Goal: Navigation & Orientation: Find specific page/section

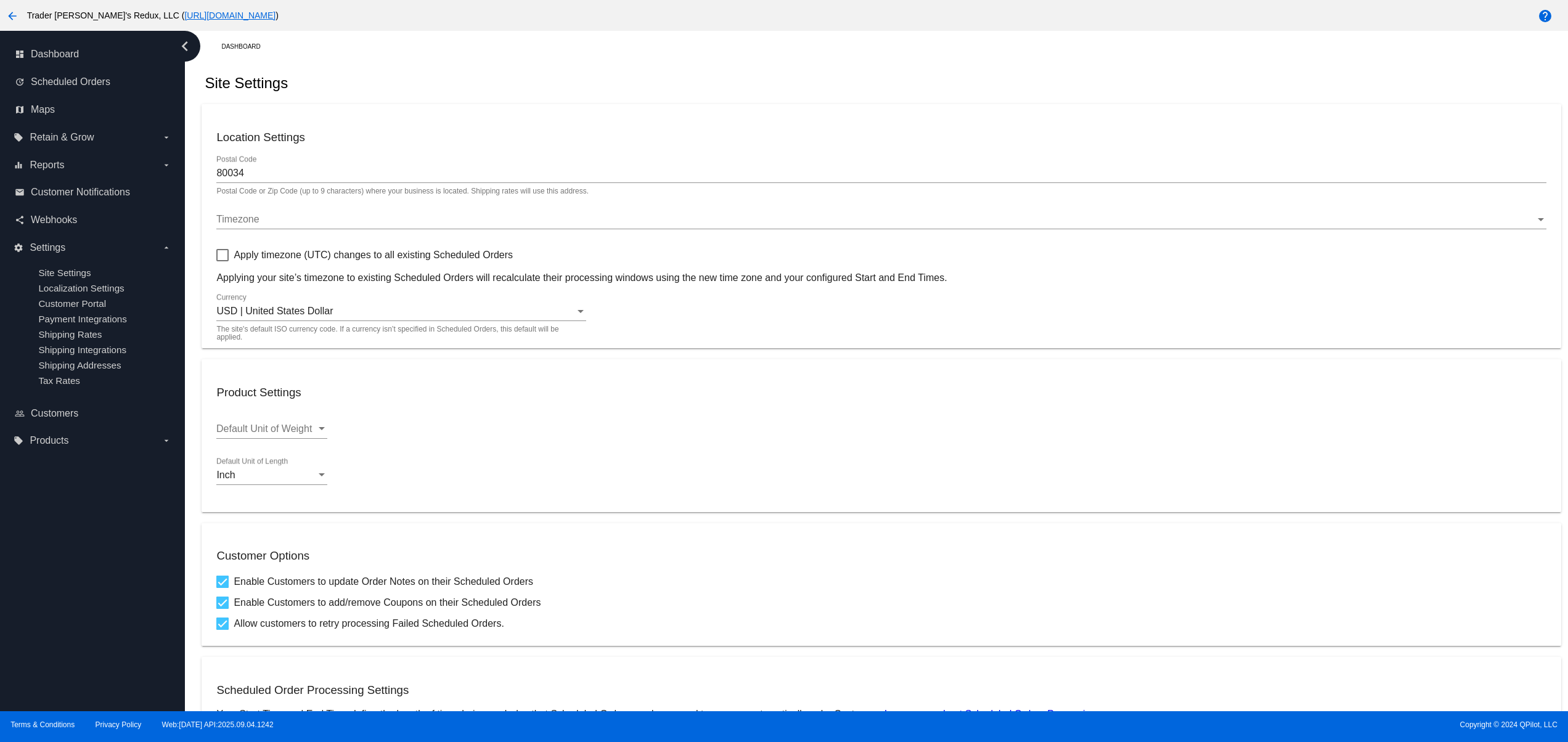
drag, startPoint x: 0, startPoint y: 0, endPoint x: 42, endPoint y: 543, distance: 544.6
click at [22, 593] on div "dashboard Dashboard update Scheduled Orders map Maps local_offer Retain & Grow …" at bounding box center [93, 371] width 185 height 680
click at [42, 543] on div "dashboard Dashboard update Scheduled Orders map Maps local_offer Retain & Grow …" at bounding box center [93, 371] width 185 height 680
click at [80, 661] on div "dashboard Dashboard update Scheduled Orders map Maps local_offer Retain & Grow …" at bounding box center [93, 371] width 185 height 680
drag, startPoint x: 126, startPoint y: 663, endPoint x: 119, endPoint y: 638, distance: 26.0
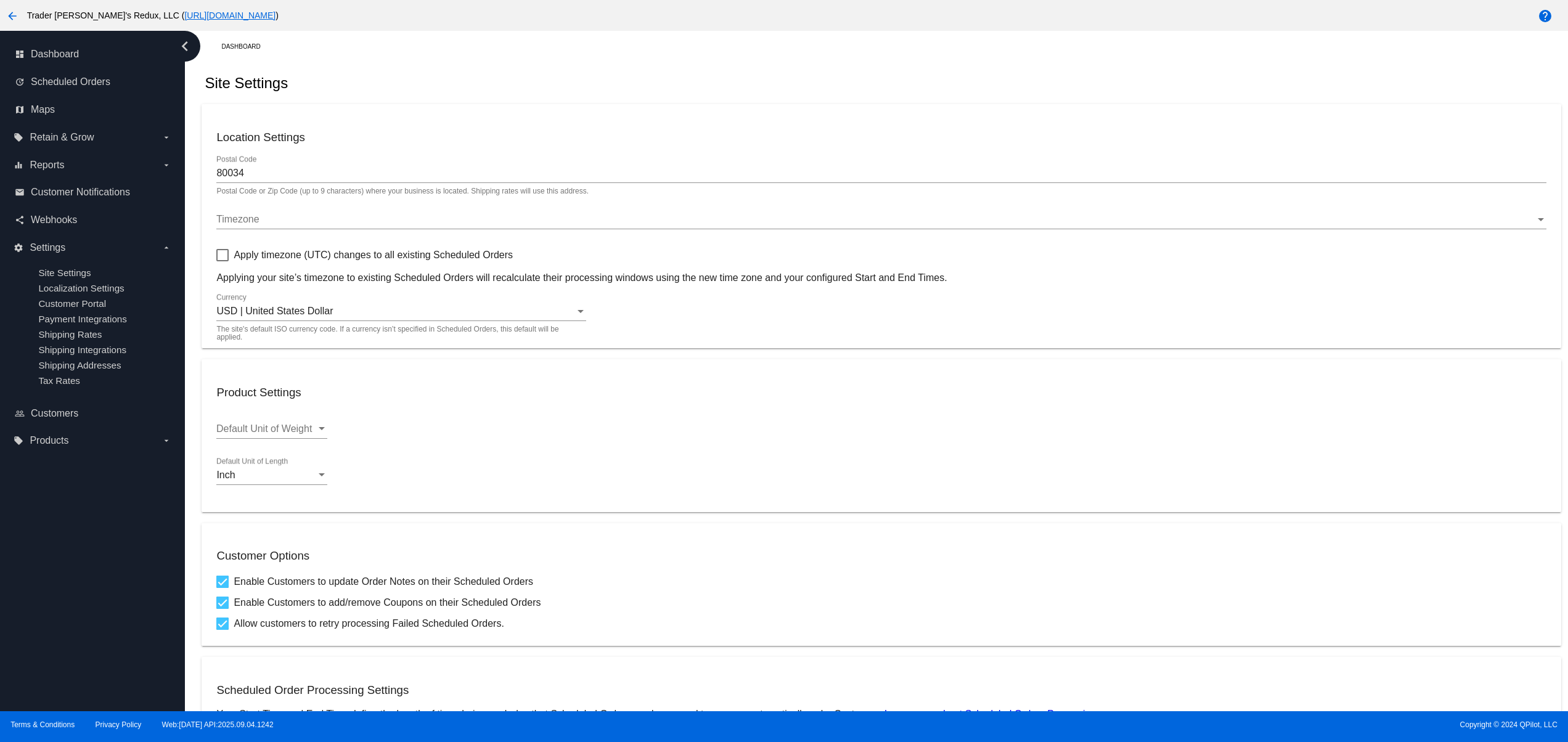
click at [129, 663] on div "dashboard Dashboard update Scheduled Orders map Maps local_offer Retain & Grow …" at bounding box center [93, 371] width 185 height 680
click at [109, 619] on div "dashboard Dashboard update Scheduled Orders map Maps local_offer Retain & Grow …" at bounding box center [93, 371] width 185 height 680
click at [84, 599] on div "dashboard Dashboard update Scheduled Orders map Maps local_offer Retain & Grow …" at bounding box center [93, 371] width 185 height 680
click at [72, 659] on div "dashboard Dashboard update Scheduled Orders map Maps local_offer Retain & Grow …" at bounding box center [93, 371] width 185 height 680
click at [40, 616] on div "dashboard Dashboard update Scheduled Orders map Maps local_offer Retain & Grow …" at bounding box center [93, 371] width 185 height 680
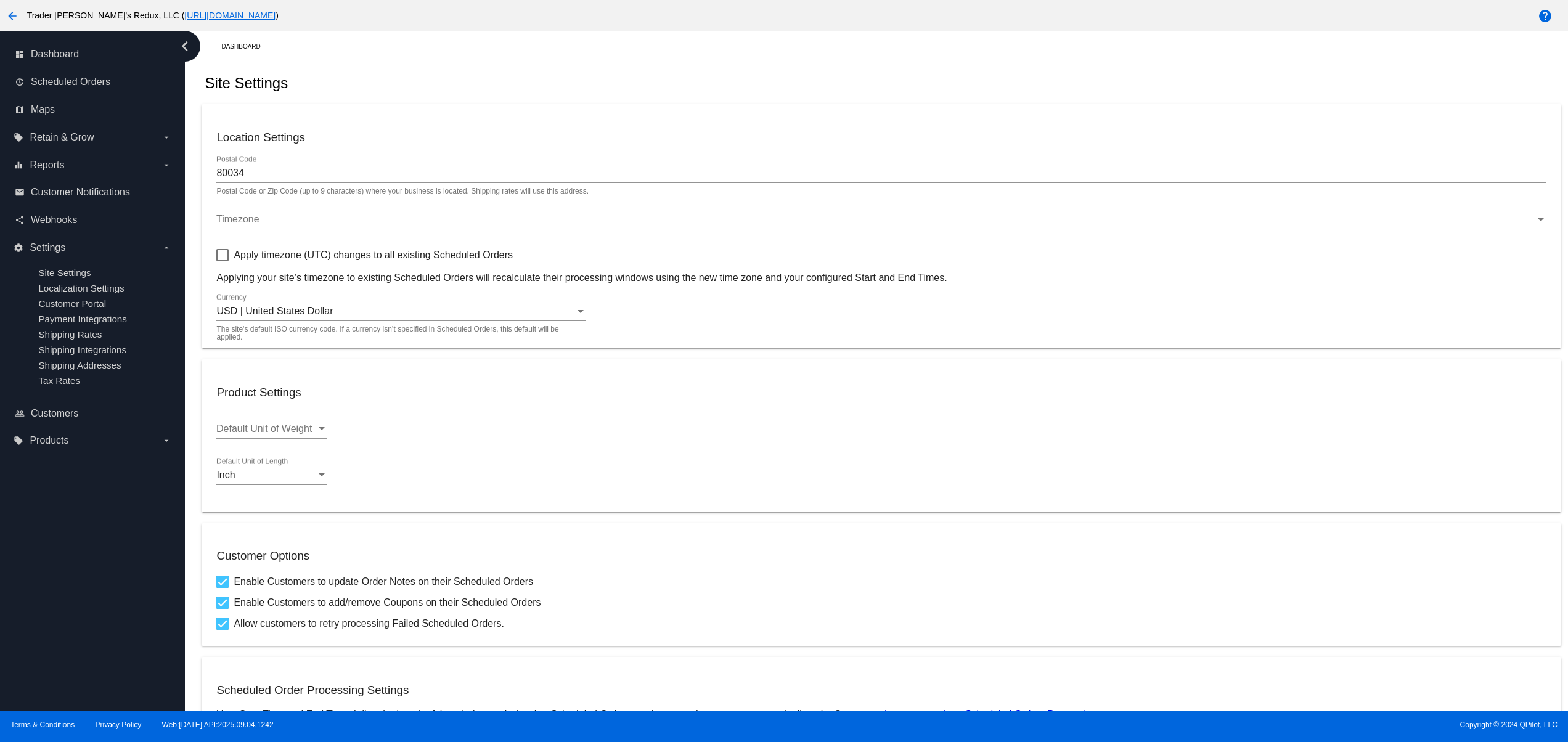
click at [40, 552] on div "dashboard Dashboard update Scheduled Orders map Maps local_offer Retain & Grow …" at bounding box center [93, 371] width 185 height 680
click at [45, 541] on div "dashboard Dashboard update Scheduled Orders map Maps local_offer Retain & Grow …" at bounding box center [93, 371] width 185 height 680
click at [80, 615] on div "dashboard Dashboard update Scheduled Orders map Maps local_offer Retain & Grow …" at bounding box center [93, 371] width 185 height 680
click at [80, 634] on div "dashboard Dashboard update Scheduled Orders map Maps local_offer Retain & Grow …" at bounding box center [93, 371] width 185 height 680
click at [80, 630] on div "dashboard Dashboard update Scheduled Orders map Maps local_offer Retain & Grow …" at bounding box center [93, 371] width 185 height 680
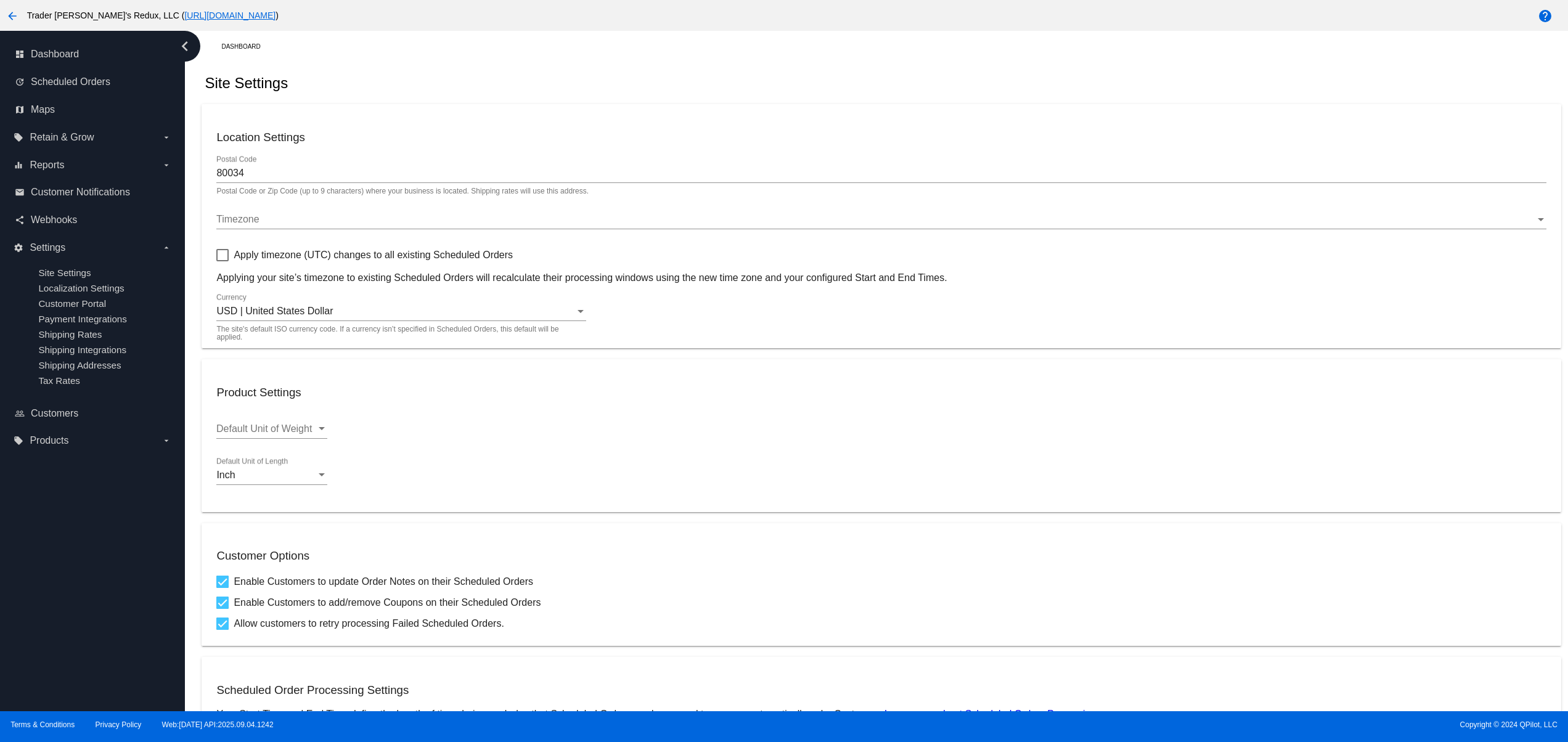
click at [80, 594] on div "dashboard Dashboard update Scheduled Orders map Maps local_offer Retain & Grow …" at bounding box center [93, 371] width 185 height 680
click at [70, 572] on div "dashboard Dashboard update Scheduled Orders map Maps local_offer Retain & Grow …" at bounding box center [93, 371] width 185 height 680
click at [60, 556] on div "dashboard Dashboard update Scheduled Orders map Maps local_offer Retain & Grow …" at bounding box center [93, 371] width 185 height 680
click at [50, 658] on div "dashboard Dashboard update Scheduled Orders map Maps local_offer Retain & Grow …" at bounding box center [93, 371] width 185 height 680
click at [50, 618] on div "dashboard Dashboard update Scheduled Orders map Maps local_offer Retain & Grow …" at bounding box center [93, 371] width 185 height 680
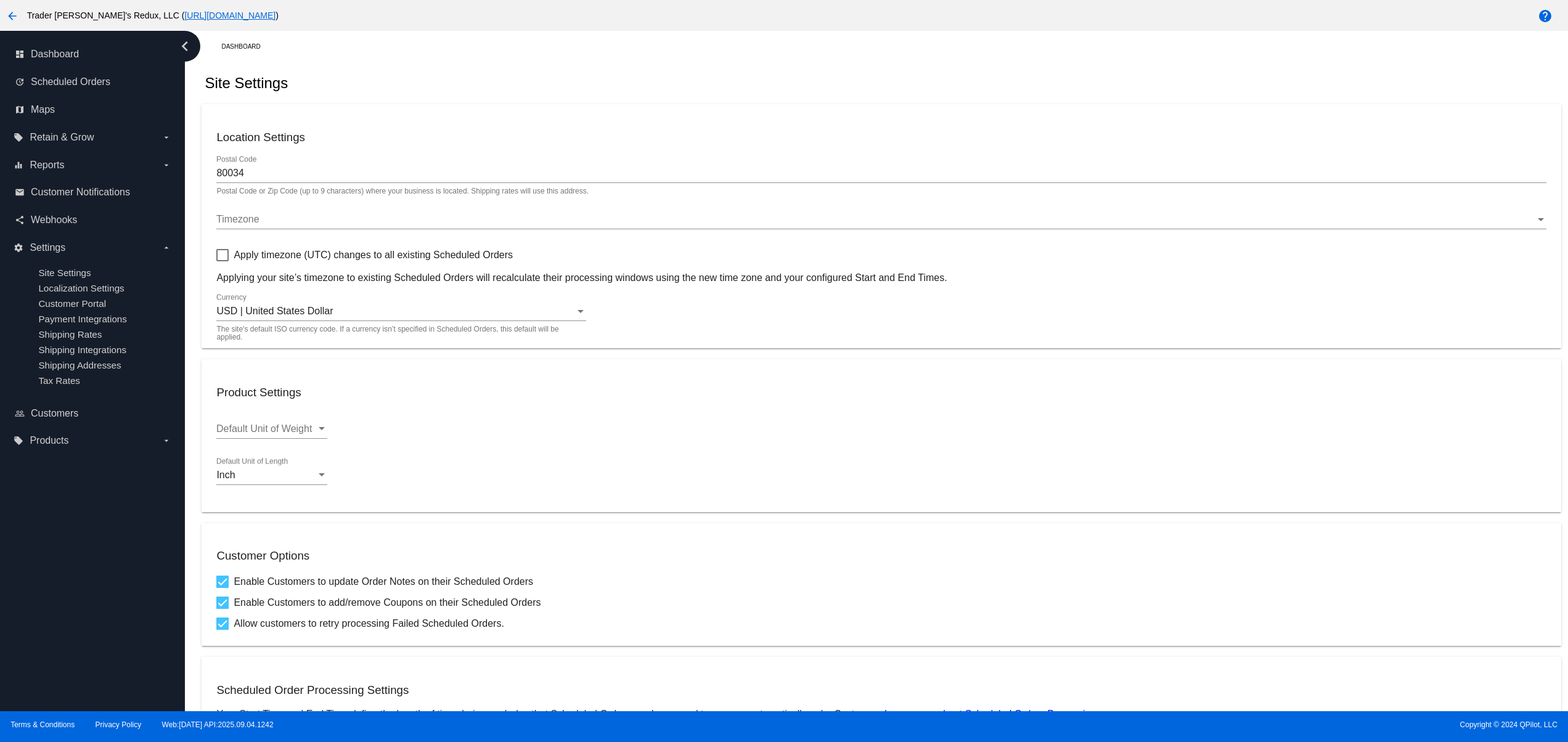
click at [50, 580] on div "dashboard Dashboard update Scheduled Orders map Maps local_offer Retain & Grow …" at bounding box center [93, 371] width 185 height 680
click at [42, 549] on div "dashboard Dashboard update Scheduled Orders map Maps local_offer Retain & Grow …" at bounding box center [93, 371] width 185 height 680
click at [53, 639] on div "dashboard Dashboard update Scheduled Orders map Maps local_offer Retain & Grow …" at bounding box center [93, 371] width 185 height 680
click at [52, 597] on div "dashboard Dashboard update Scheduled Orders map Maps local_offer Retain & Grow …" at bounding box center [93, 371] width 185 height 680
click at [62, 556] on div "dashboard Dashboard update Scheduled Orders map Maps local_offer Retain & Grow …" at bounding box center [93, 371] width 185 height 680
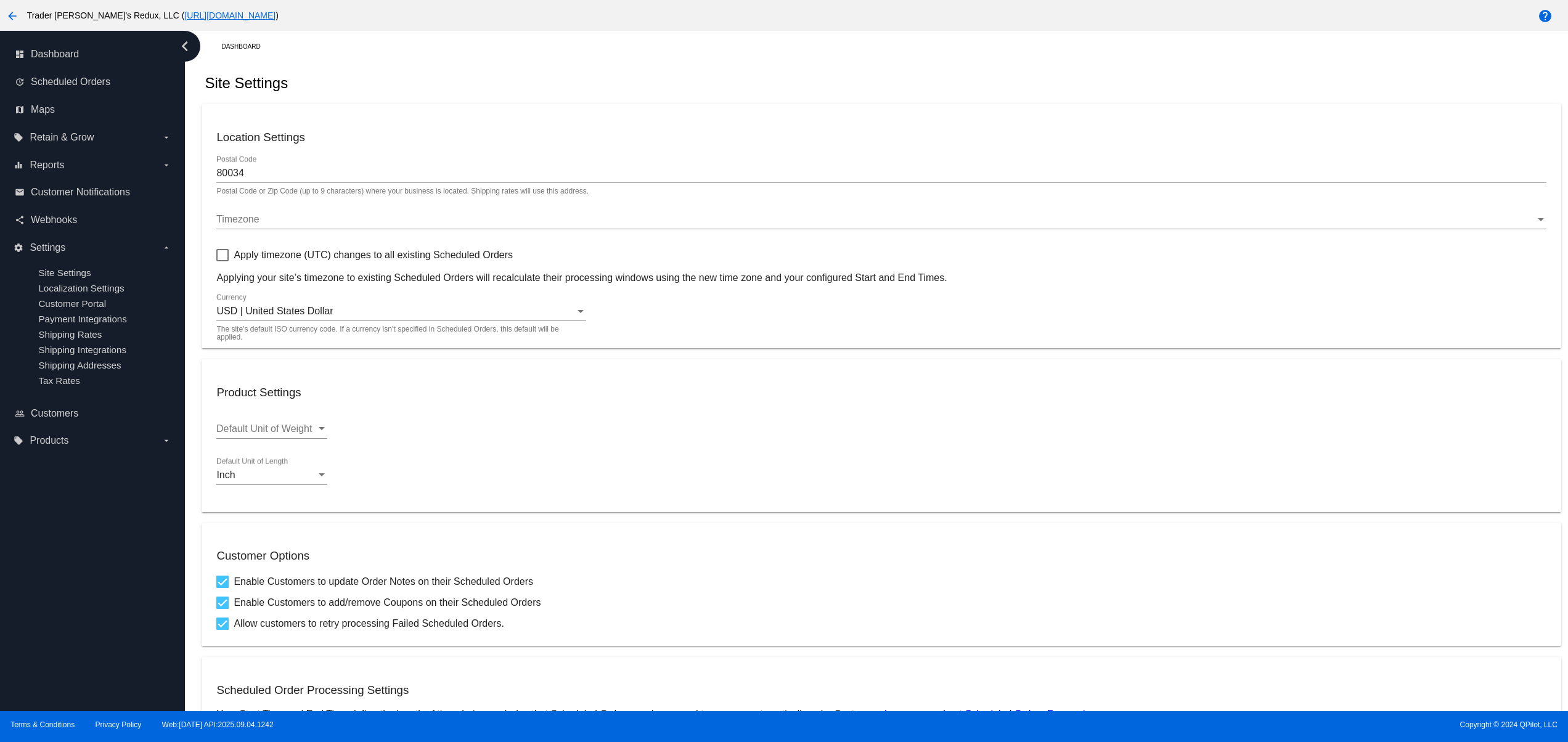
click at [62, 556] on div "dashboard Dashboard update Scheduled Orders map Maps local_offer Retain & Grow …" at bounding box center [93, 371] width 185 height 680
click at [67, 597] on div "dashboard Dashboard update Scheduled Orders map Maps local_offer Retain & Grow …" at bounding box center [93, 371] width 185 height 680
click at [54, 559] on div "dashboard Dashboard update Scheduled Orders map Maps local_offer Retain & Grow …" at bounding box center [93, 371] width 185 height 680
click at [49, 533] on div "dashboard Dashboard update Scheduled Orders map Maps local_offer Retain & Grow …" at bounding box center [93, 371] width 185 height 680
click at [42, 515] on div "dashboard Dashboard update Scheduled Orders map Maps local_offer Retain & Grow …" at bounding box center [93, 371] width 185 height 680
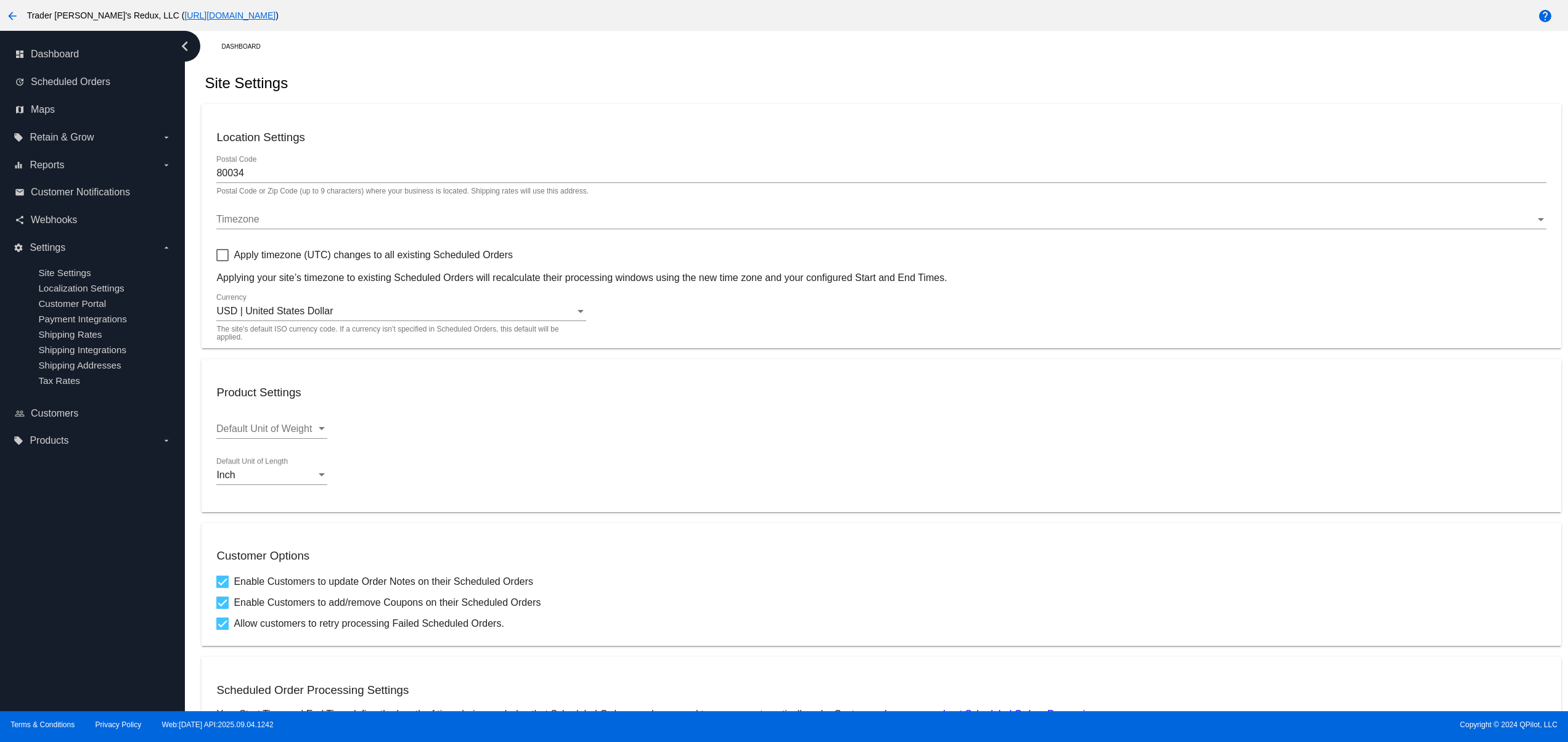
click at [38, 644] on div "dashboard Dashboard update Scheduled Orders map Maps local_offer Retain & Grow …" at bounding box center [93, 371] width 185 height 680
drag, startPoint x: 65, startPoint y: 674, endPoint x: 82, endPoint y: 666, distance: 18.8
click at [67, 676] on div "dashboard Dashboard update Scheduled Orders map Maps local_offer Retain & Grow …" at bounding box center [93, 371] width 185 height 680
click at [87, 646] on div "dashboard Dashboard update Scheduled Orders map Maps local_offer Retain & Grow …" at bounding box center [93, 371] width 185 height 680
click at [87, 597] on div "dashboard Dashboard update Scheduled Orders map Maps local_offer Retain & Grow …" at bounding box center [93, 371] width 185 height 680
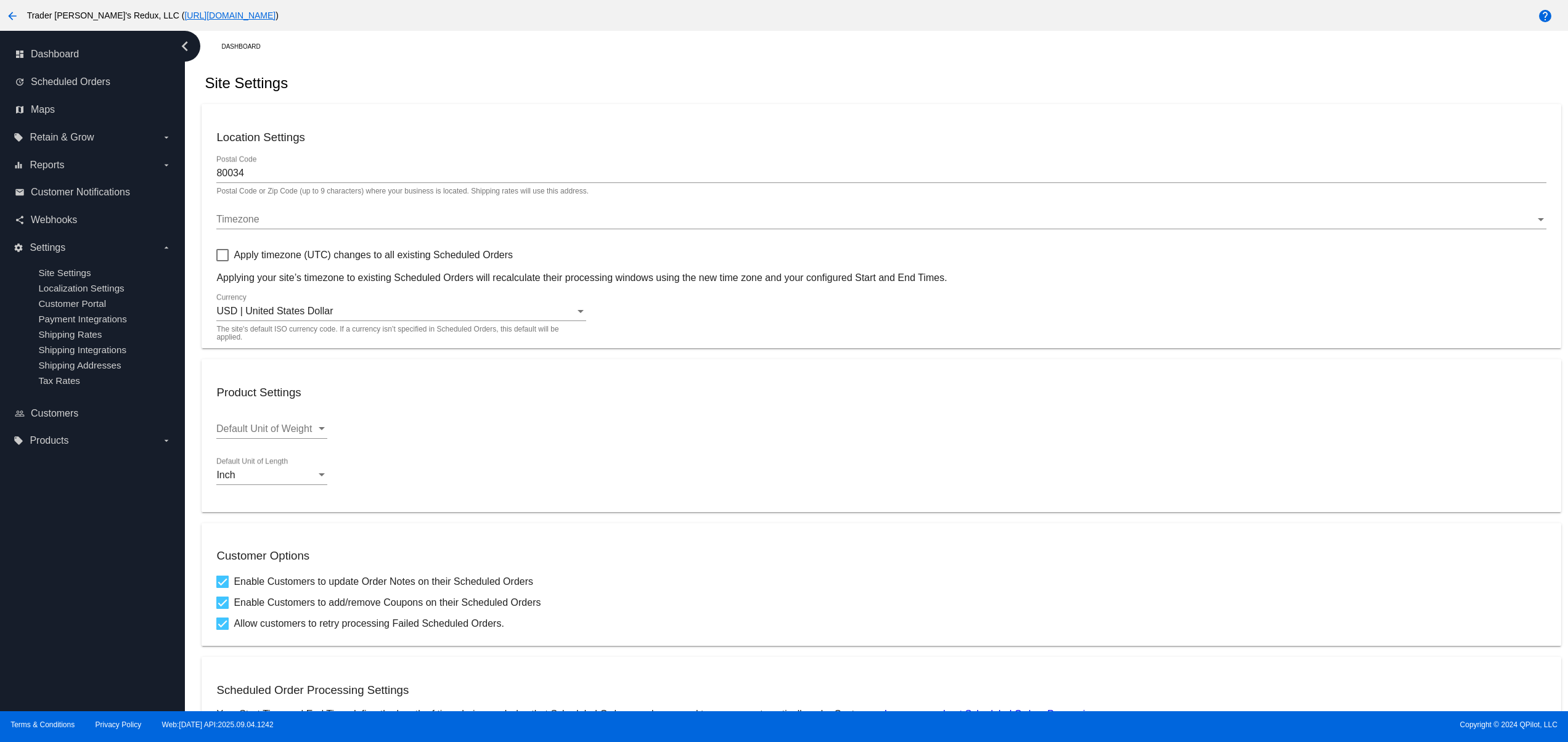
click at [76, 565] on div "dashboard Dashboard update Scheduled Orders map Maps local_offer Retain & Grow …" at bounding box center [93, 371] width 185 height 680
click at [75, 696] on div "dashboard Dashboard update Scheduled Orders map Maps local_offer Retain & Grow …" at bounding box center [93, 371] width 185 height 680
click at [59, 654] on div "dashboard Dashboard update Scheduled Orders map Maps local_offer Retain & Grow …" at bounding box center [93, 371] width 185 height 680
click at [42, 604] on div "dashboard Dashboard update Scheduled Orders map Maps local_offer Retain & Grow …" at bounding box center [93, 371] width 185 height 680
click at [39, 559] on div "dashboard Dashboard update Scheduled Orders map Maps local_offer Retain & Grow …" at bounding box center [93, 371] width 185 height 680
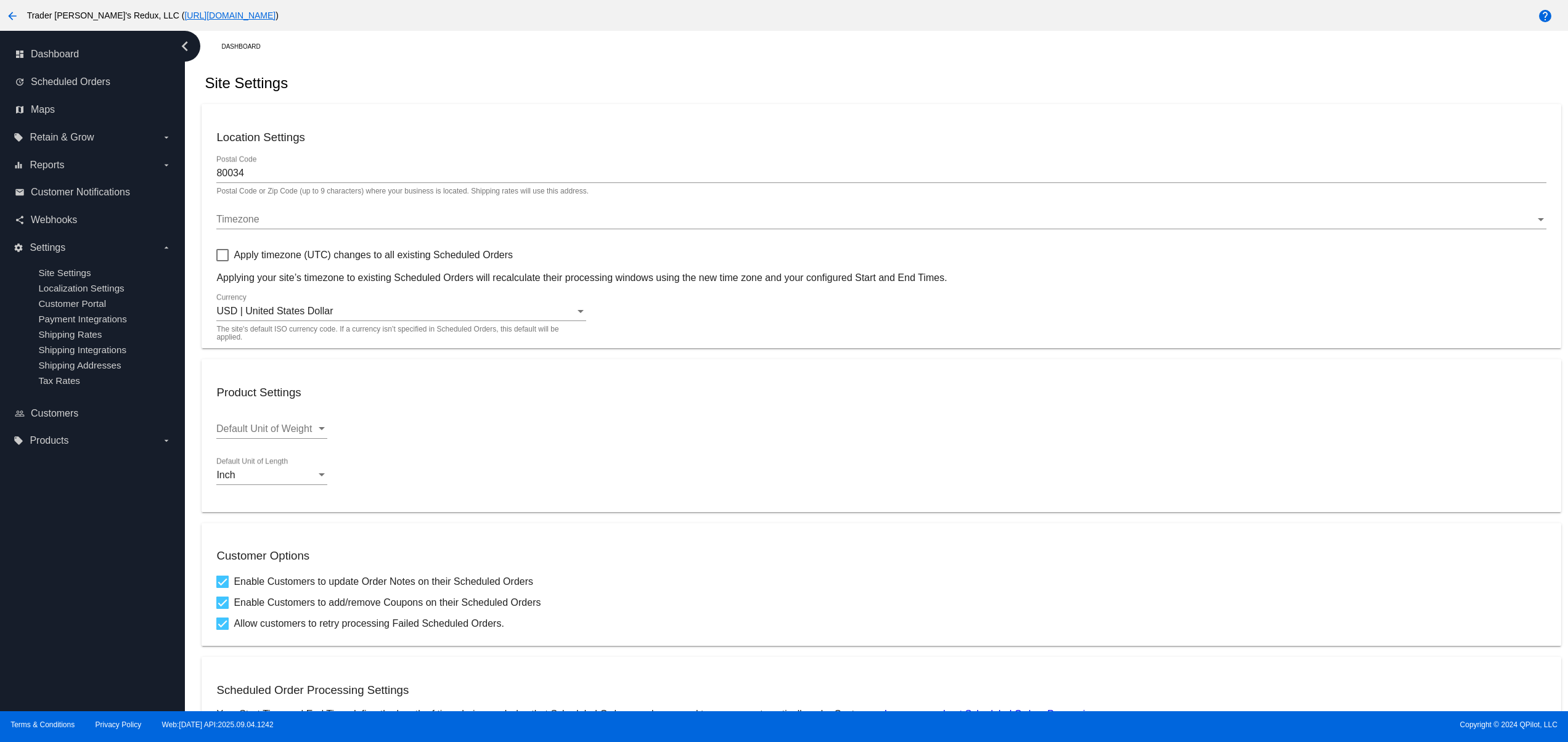
click at [33, 546] on div "dashboard Dashboard update Scheduled Orders map Maps local_offer Retain & Grow …" at bounding box center [93, 371] width 185 height 680
click at [18, 654] on div "dashboard Dashboard update Scheduled Orders map Maps local_offer Retain & Grow …" at bounding box center [93, 371] width 185 height 680
click at [45, 651] on div "dashboard Dashboard update Scheduled Orders map Maps local_offer Retain & Grow …" at bounding box center [93, 371] width 185 height 680
click at [84, 636] on div "dashboard Dashboard update Scheduled Orders map Maps local_offer Retain & Grow …" at bounding box center [93, 371] width 185 height 680
click at [105, 656] on div "dashboard Dashboard update Scheduled Orders map Maps local_offer Retain & Grow …" at bounding box center [93, 371] width 185 height 680
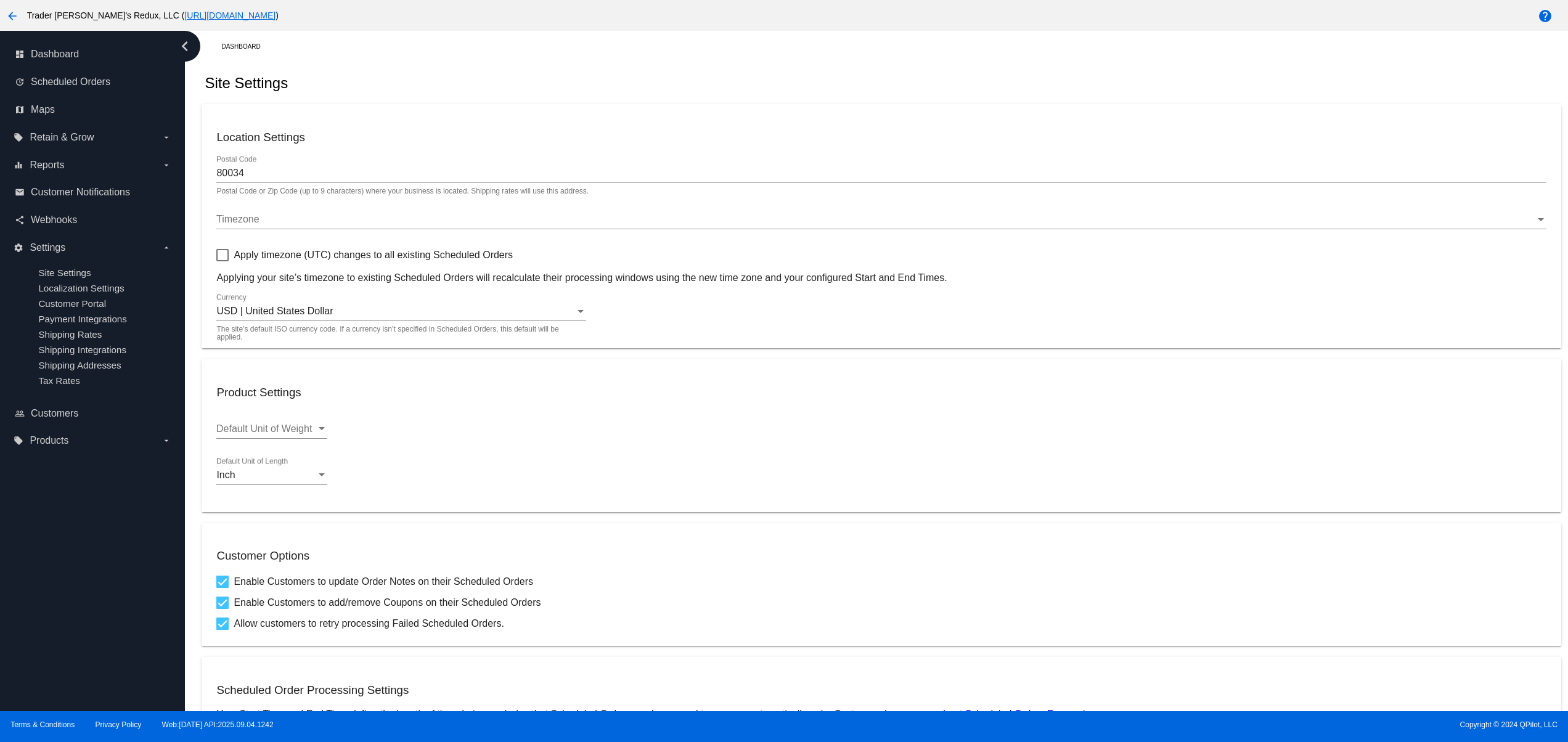
click at [111, 615] on div "dashboard Dashboard update Scheduled Orders map Maps local_offer Retain & Grow …" at bounding box center [93, 371] width 185 height 680
drag, startPoint x: 92, startPoint y: 585, endPoint x: 50, endPoint y: 632, distance: 63.0
click at [91, 584] on div "dashboard Dashboard update Scheduled Orders map Maps local_offer Retain & Grow …" at bounding box center [93, 371] width 185 height 680
click at [47, 674] on div "dashboard Dashboard update Scheduled Orders map Maps local_offer Retain & Grow …" at bounding box center [93, 371] width 185 height 680
click at [30, 640] on div "dashboard Dashboard update Scheduled Orders map Maps local_offer Retain & Grow …" at bounding box center [93, 371] width 185 height 680
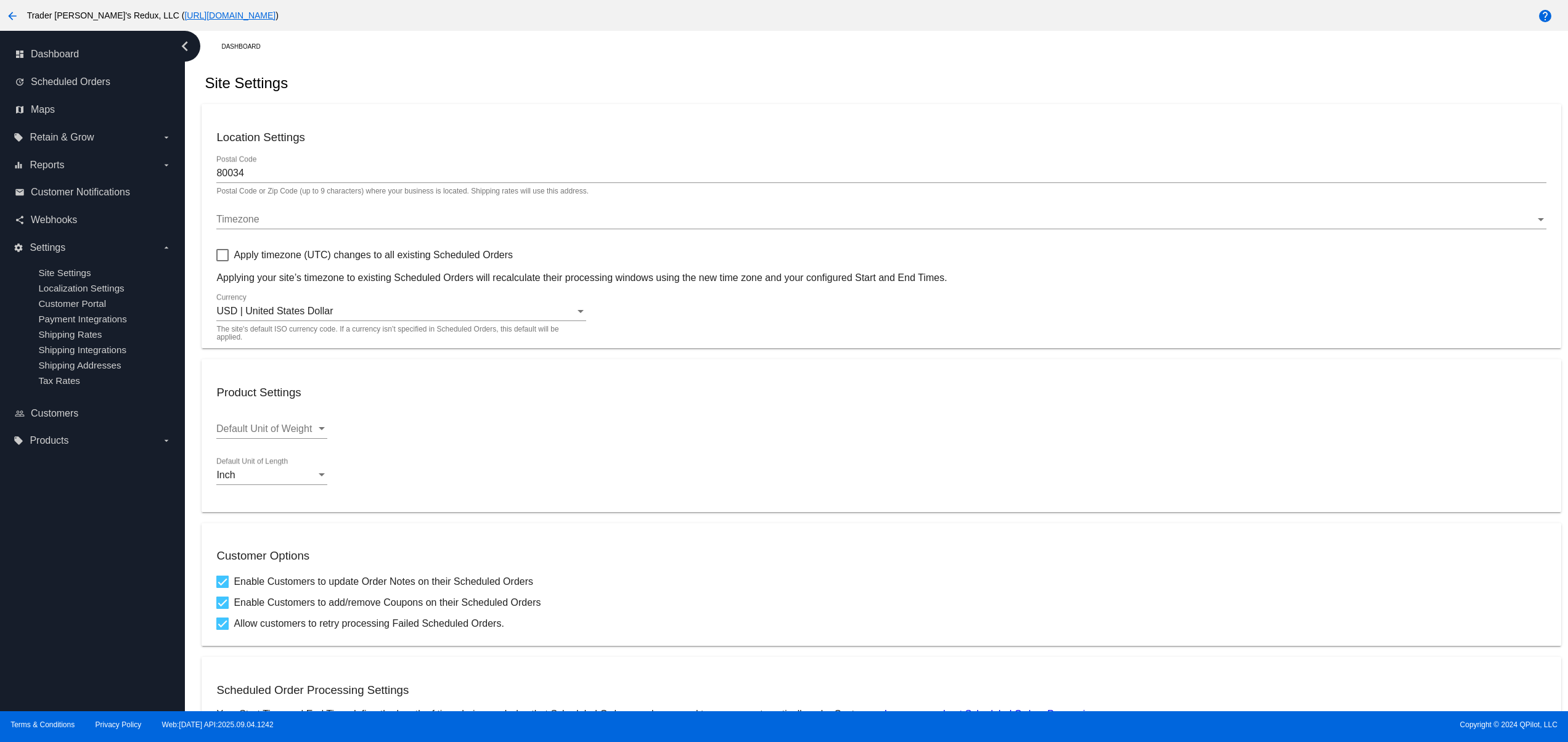
click at [25, 600] on div "dashboard Dashboard update Scheduled Orders map Maps local_offer Retain & Grow …" at bounding box center [93, 371] width 185 height 680
click at [25, 588] on div "dashboard Dashboard update Scheduled Orders map Maps local_offer Retain & Grow …" at bounding box center [93, 371] width 185 height 680
click at [94, 600] on div "dashboard Dashboard update Scheduled Orders map Maps local_offer Retain & Grow …" at bounding box center [93, 371] width 185 height 680
click at [844, 85] on div "Site Settings" at bounding box center [880, 83] width 1359 height 42
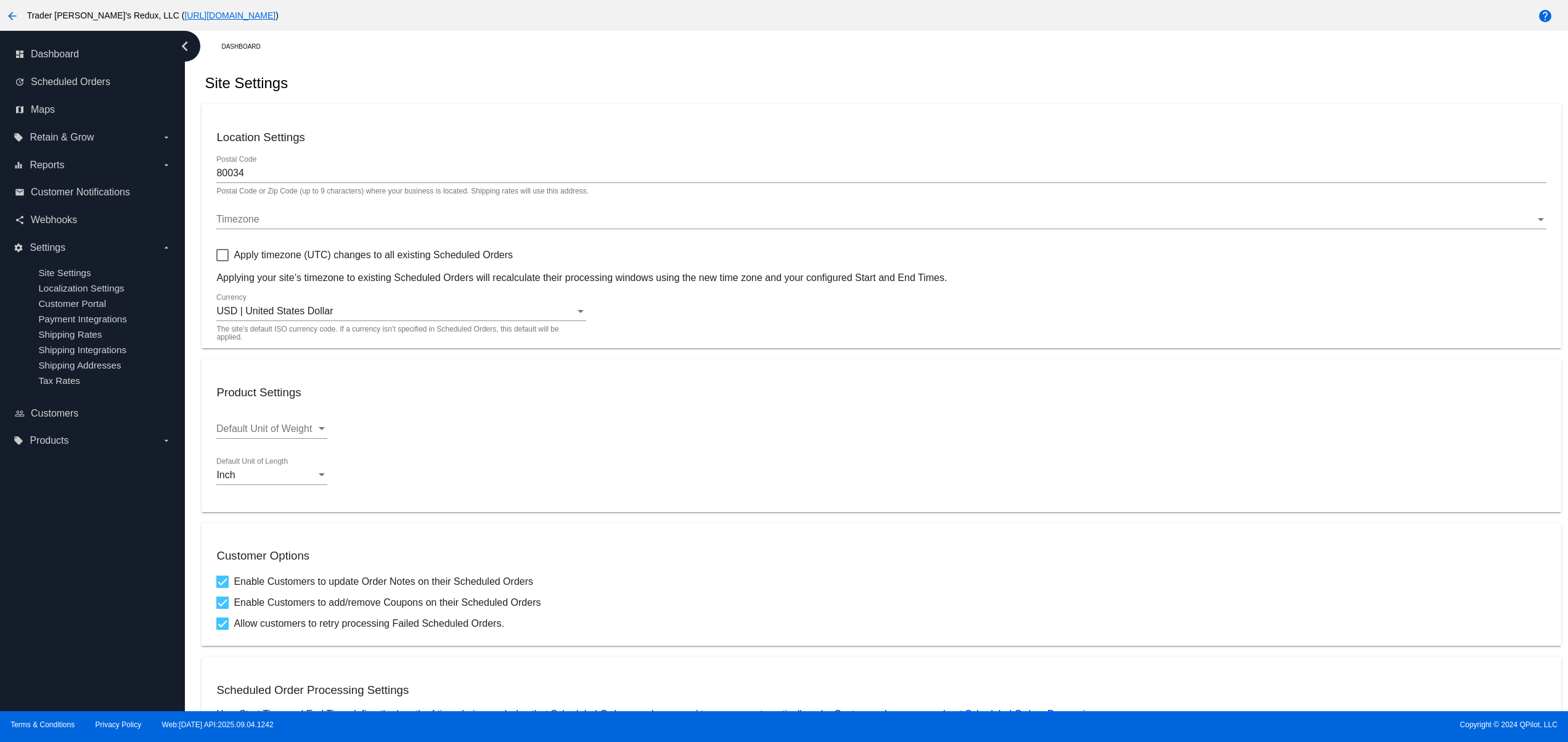
drag, startPoint x: 711, startPoint y: 84, endPoint x: 630, endPoint y: 79, distance: 81.2
click at [706, 84] on div "Site Settings" at bounding box center [880, 83] width 1359 height 42
click at [618, 76] on div "Site Settings" at bounding box center [880, 83] width 1359 height 42
click at [742, 68] on div "Site Settings" at bounding box center [880, 83] width 1359 height 42
click at [839, 72] on div "Site Settings" at bounding box center [880, 83] width 1359 height 42
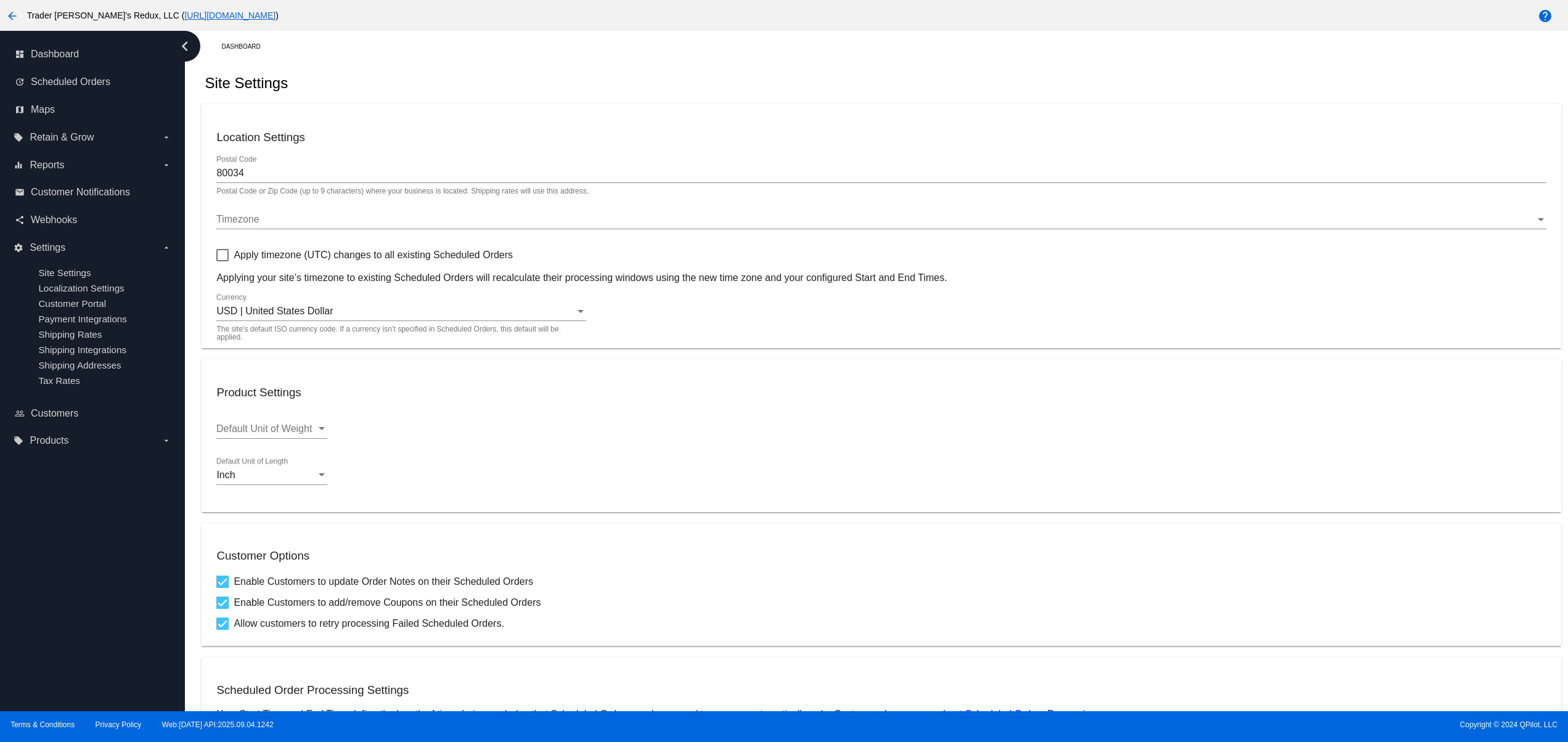
drag, startPoint x: 868, startPoint y: 80, endPoint x: 922, endPoint y: 80, distance: 54.0
click at [878, 80] on div "Site Settings" at bounding box center [880, 83] width 1359 height 42
drag, startPoint x: 922, startPoint y: 80, endPoint x: 986, endPoint y: 80, distance: 64.0
click at [927, 80] on div "Site Settings" at bounding box center [880, 83] width 1359 height 42
click at [993, 80] on div "Site Settings" at bounding box center [880, 83] width 1359 height 42
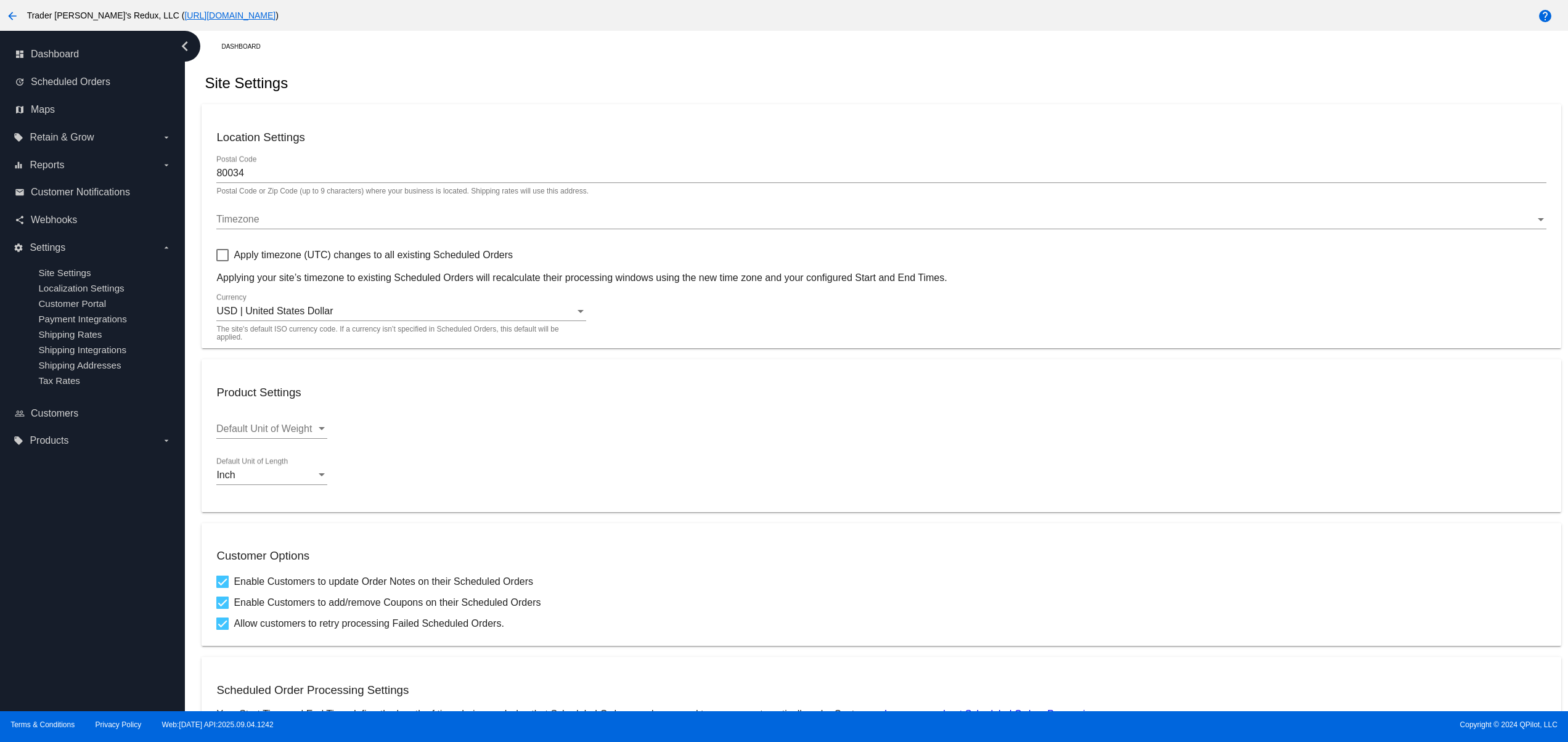
click at [1062, 80] on div "Site Settings" at bounding box center [880, 83] width 1359 height 42
click at [736, 80] on div "Site Settings" at bounding box center [880, 83] width 1359 height 42
drag, startPoint x: 844, startPoint y: 80, endPoint x: 857, endPoint y: 80, distance: 13.0
click at [854, 80] on div "Site Settings" at bounding box center [880, 83] width 1359 height 42
drag, startPoint x: 907, startPoint y: 80, endPoint x: 949, endPoint y: 80, distance: 42.0
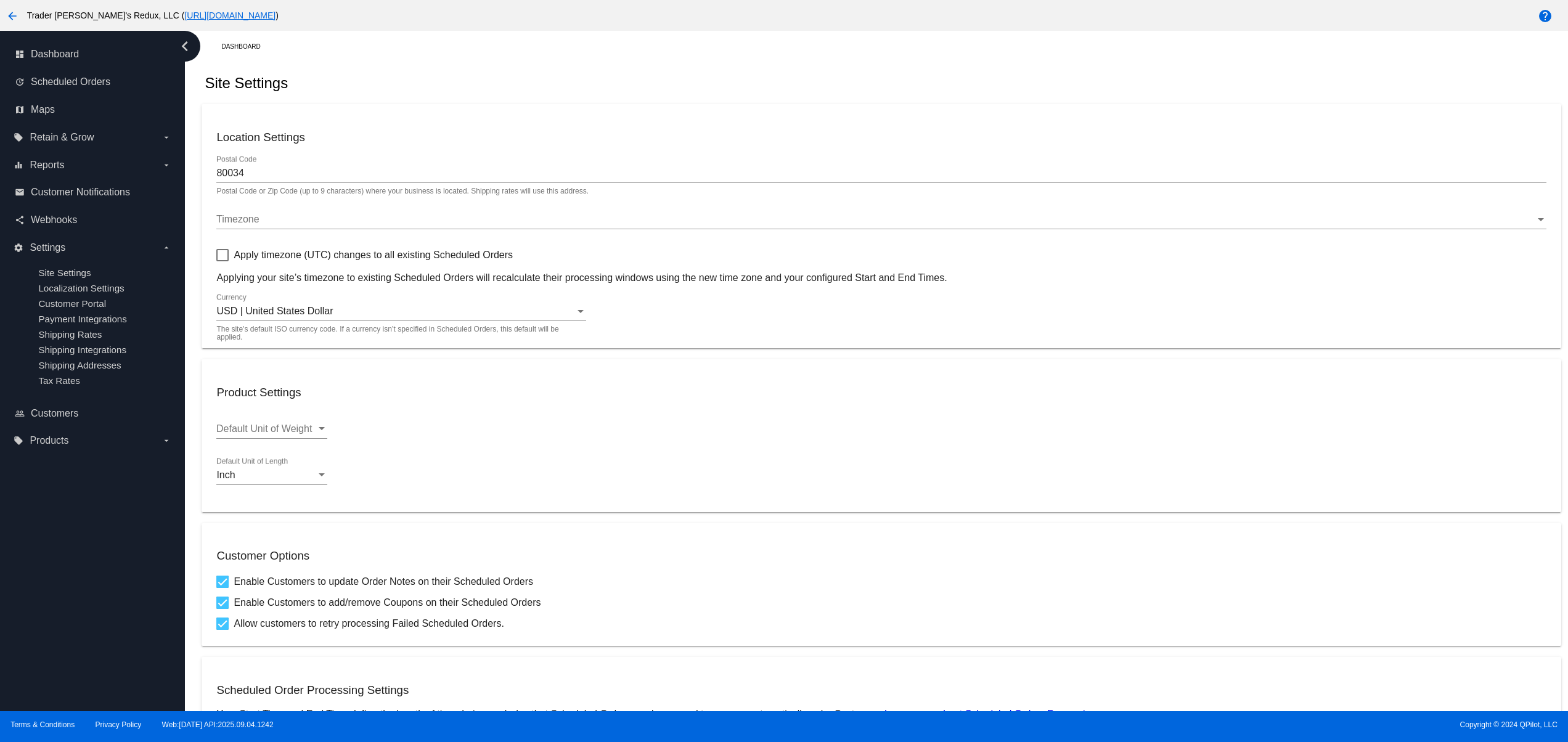
click at [912, 80] on div "Site Settings" at bounding box center [880, 83] width 1359 height 42
click at [954, 80] on div "Site Settings" at bounding box center [880, 83] width 1359 height 42
click at [585, 80] on div "Site Settings" at bounding box center [880, 83] width 1359 height 42
drag, startPoint x: 658, startPoint y: 62, endPoint x: 722, endPoint y: 64, distance: 64.0
click at [663, 62] on div "Dashboard Site Settings Location Settings 80034 Postal Code Postal Code or Zip …" at bounding box center [881, 556] width 1373 height 1050
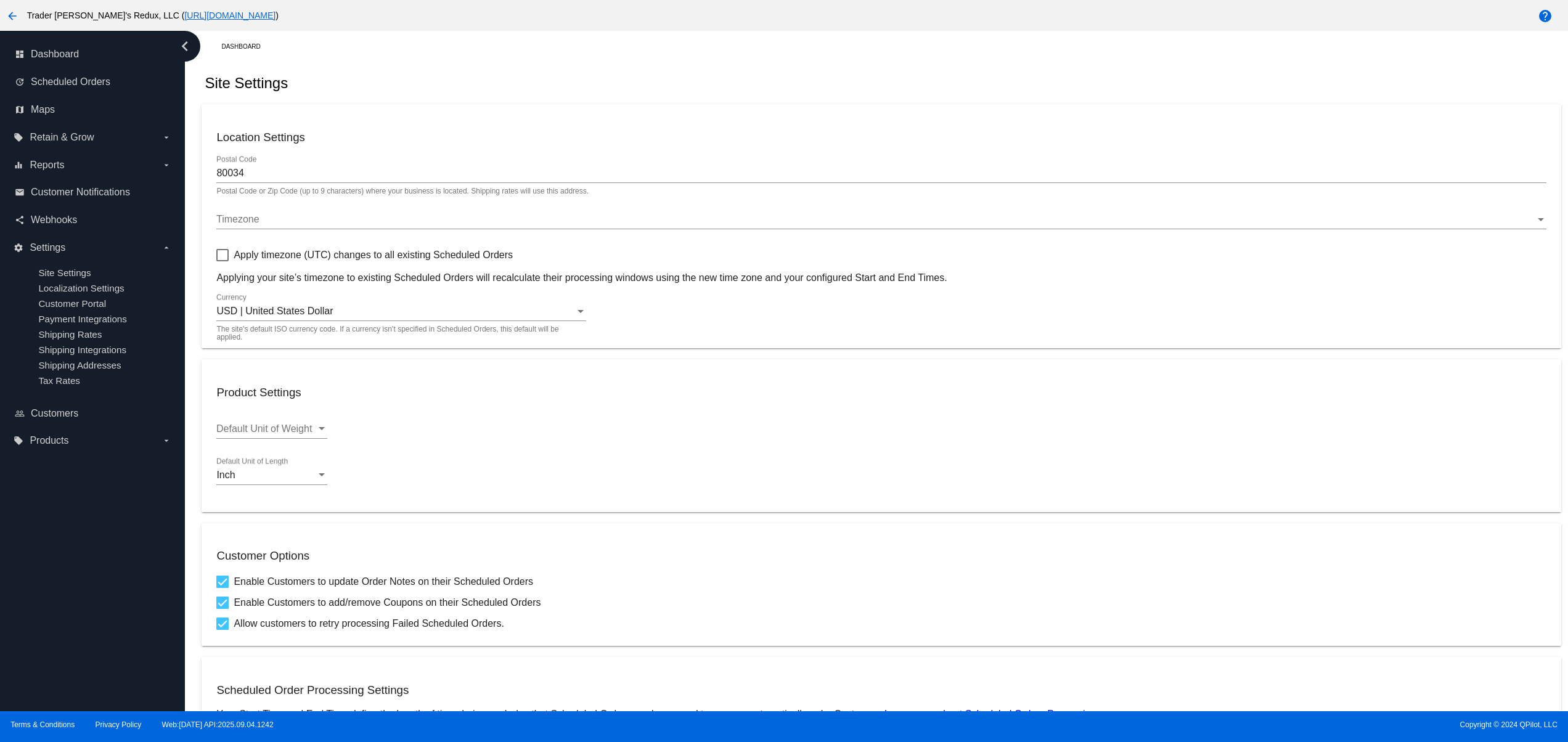
drag, startPoint x: 743, startPoint y: 64, endPoint x: 808, endPoint y: 66, distance: 65.0
click at [750, 64] on div "Site Settings" at bounding box center [880, 83] width 1359 height 42
drag, startPoint x: 808, startPoint y: 66, endPoint x: 864, endPoint y: 72, distance: 56.3
click at [814, 71] on div "Site Settings" at bounding box center [880, 83] width 1359 height 42
click at [867, 74] on div "Site Settings" at bounding box center [880, 83] width 1359 height 42
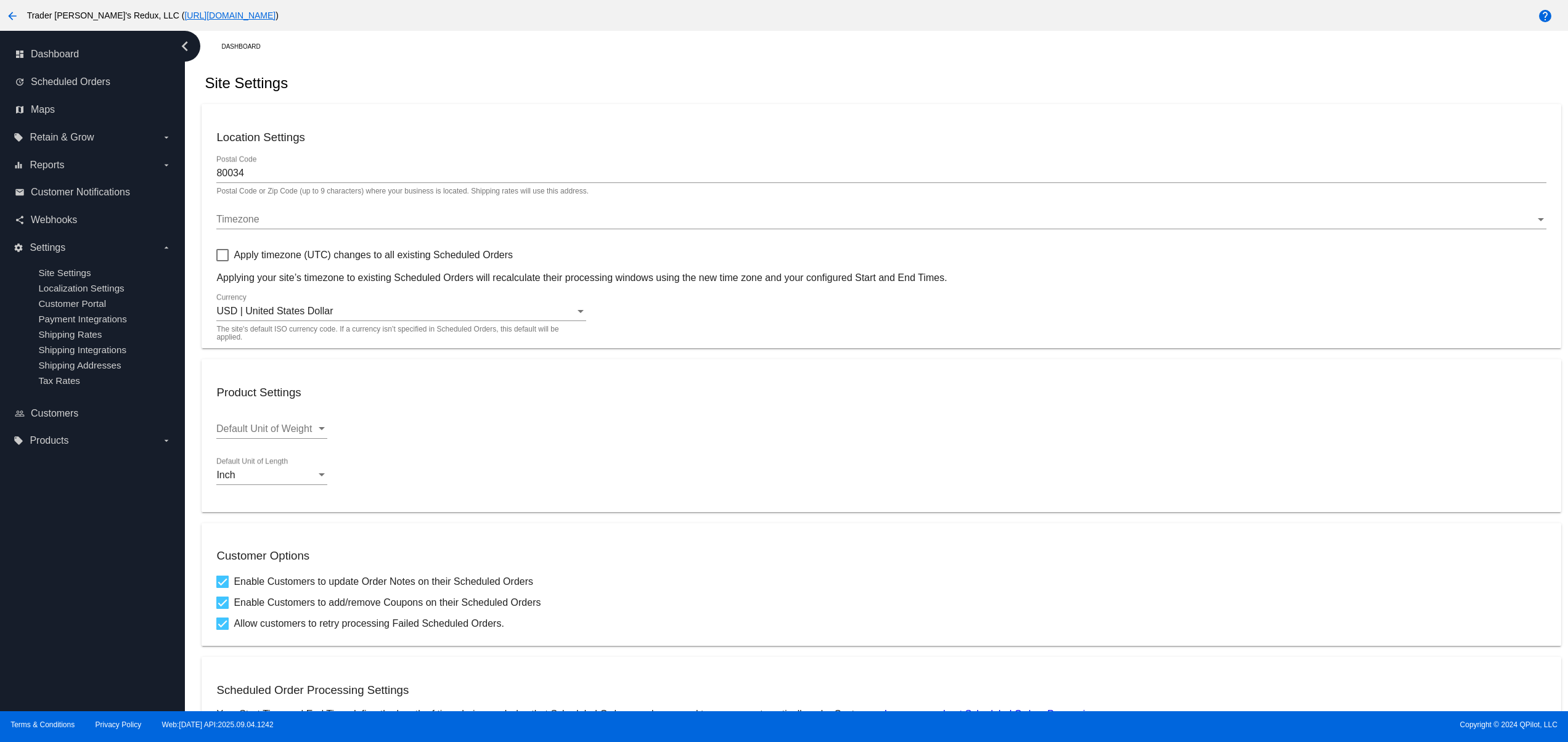
click at [97, 554] on div "dashboard Dashboard update Scheduled Orders map Maps local_offer Retain & Grow …" at bounding box center [93, 371] width 185 height 680
click at [55, 607] on div "dashboard Dashboard update Scheduled Orders map Maps local_offer Retain & Grow …" at bounding box center [93, 371] width 185 height 680
click at [36, 547] on div "dashboard Dashboard update Scheduled Orders map Maps local_offer Retain & Grow …" at bounding box center [93, 371] width 185 height 680
click at [52, 547] on div "dashboard Dashboard update Scheduled Orders map Maps local_offer Retain & Grow …" at bounding box center [93, 371] width 185 height 680
click at [60, 551] on div "dashboard Dashboard update Scheduled Orders map Maps local_offer Retain & Grow …" at bounding box center [93, 371] width 185 height 680
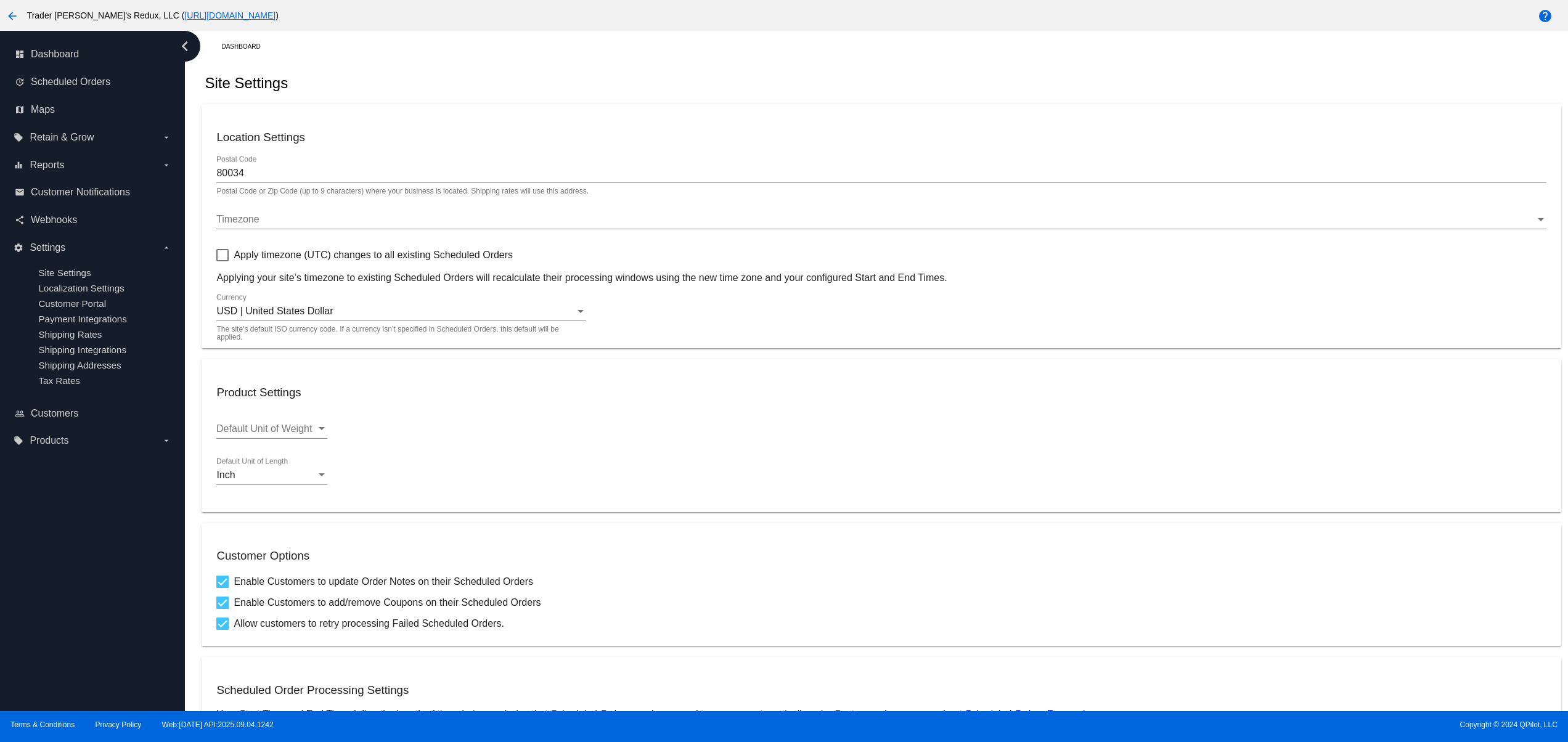
click at [62, 552] on div "dashboard Dashboard update Scheduled Orders map Maps local_offer Retain & Grow …" at bounding box center [93, 371] width 185 height 680
click at [118, 626] on div "dashboard Dashboard update Scheduled Orders map Maps local_offer Retain & Grow …" at bounding box center [93, 371] width 185 height 680
click at [82, 585] on div "dashboard Dashboard update Scheduled Orders map Maps local_offer Retain & Grow …" at bounding box center [93, 371] width 185 height 680
click at [110, 536] on div "dashboard Dashboard update Scheduled Orders map Maps local_offer Retain & Grow …" at bounding box center [93, 371] width 185 height 680
click at [102, 621] on div "dashboard Dashboard update Scheduled Orders map Maps local_offer Retain & Grow …" at bounding box center [93, 371] width 185 height 680
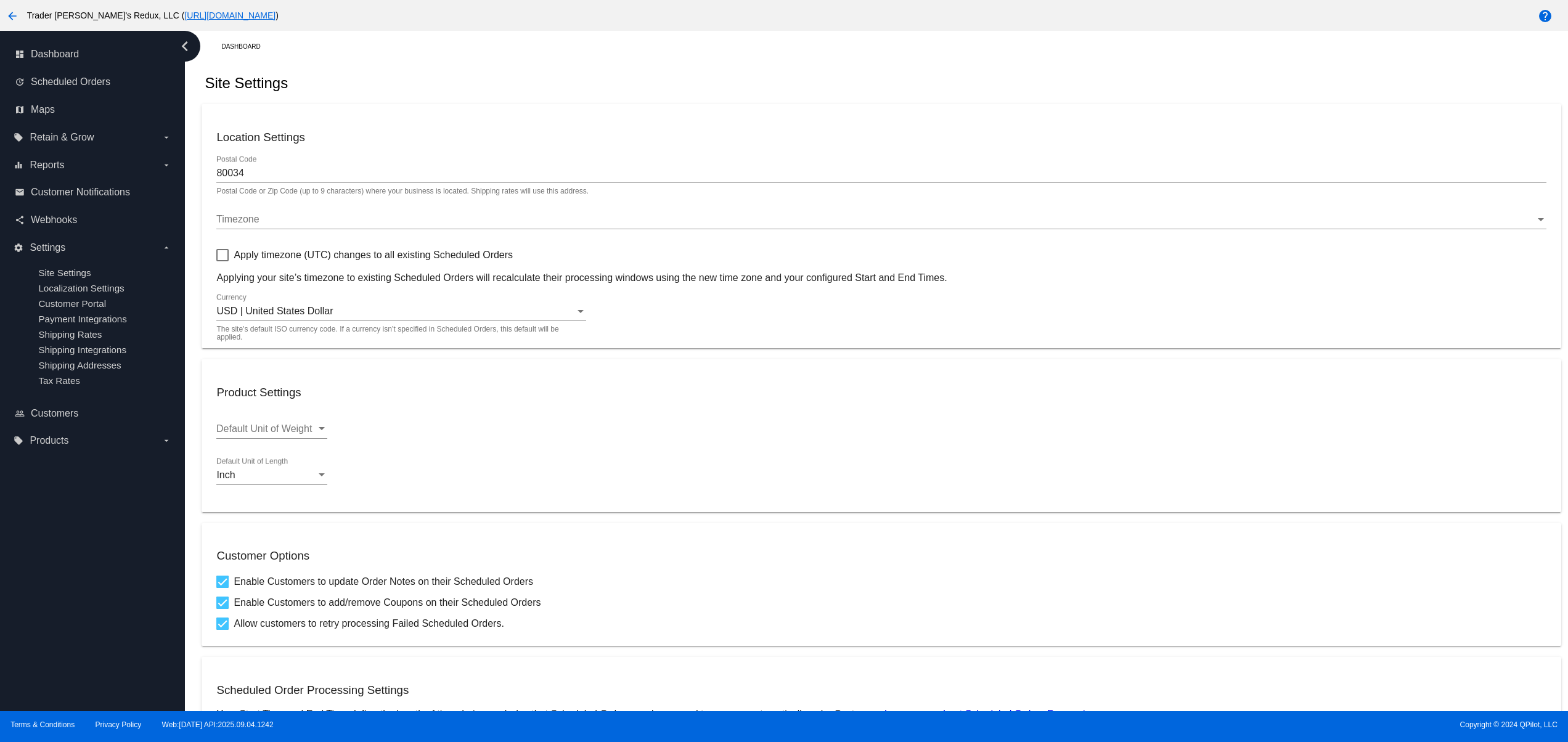
click at [60, 578] on div "dashboard Dashboard update Scheduled Orders map Maps local_offer Retain & Grow …" at bounding box center [93, 371] width 185 height 680
click at [40, 541] on div "dashboard Dashboard update Scheduled Orders map Maps local_offer Retain & Grow …" at bounding box center [93, 371] width 185 height 680
click at [71, 620] on div "dashboard Dashboard update Scheduled Orders map Maps local_offer Retain & Grow …" at bounding box center [93, 371] width 185 height 680
click at [81, 597] on div "dashboard Dashboard update Scheduled Orders map Maps local_offer Retain & Grow …" at bounding box center [93, 371] width 185 height 680
click at [68, 551] on div "dashboard Dashboard update Scheduled Orders map Maps local_offer Retain & Grow …" at bounding box center [93, 371] width 185 height 680
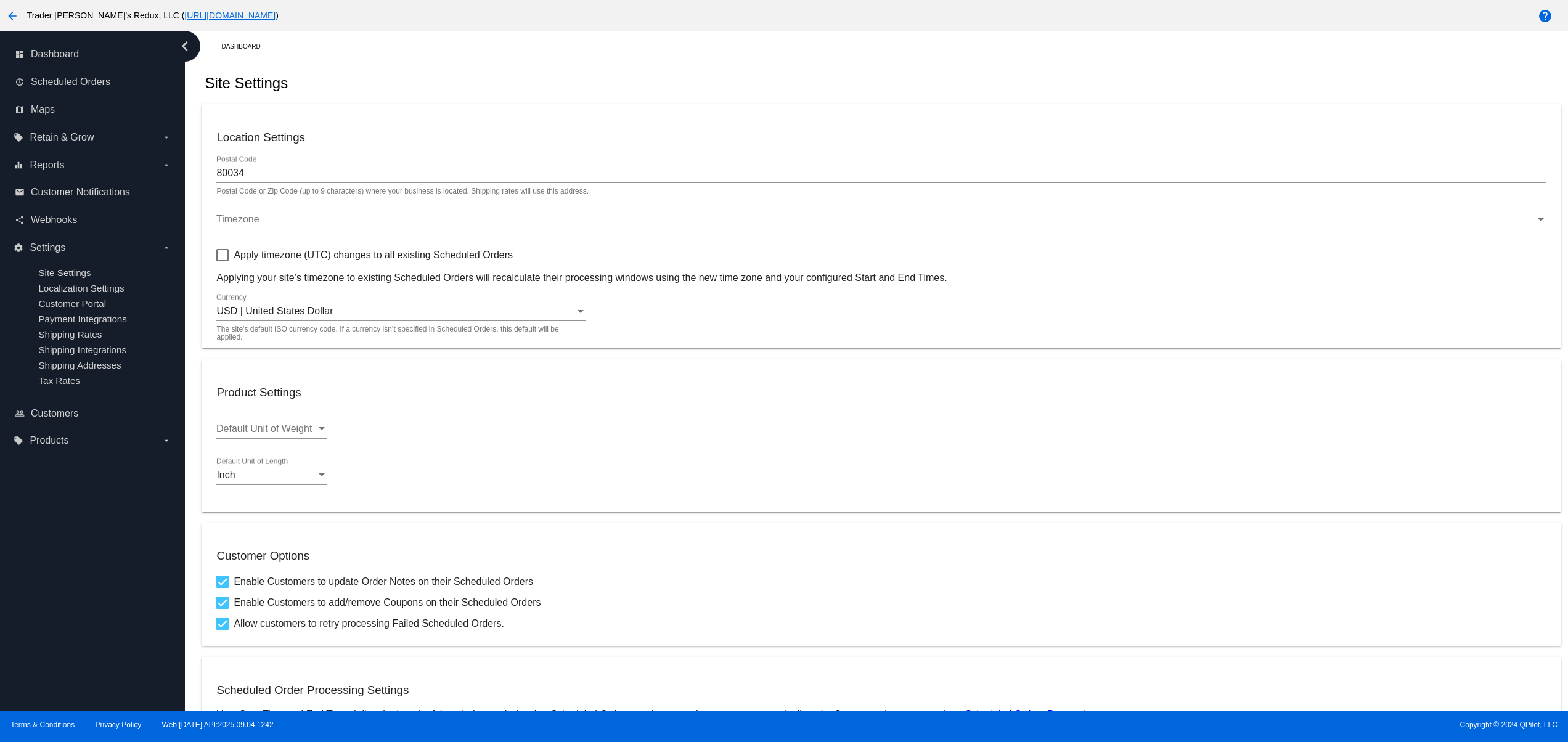
click at [88, 595] on div "dashboard Dashboard update Scheduled Orders map Maps local_offer Retain & Grow …" at bounding box center [93, 371] width 185 height 680
click at [119, 634] on div "dashboard Dashboard update Scheduled Orders map Maps local_offer Retain & Grow …" at bounding box center [93, 371] width 185 height 680
click at [82, 585] on div "dashboard Dashboard update Scheduled Orders map Maps local_offer Retain & Grow …" at bounding box center [93, 371] width 185 height 680
click at [52, 626] on div "dashboard Dashboard update Scheduled Orders map Maps local_offer Retain & Grow …" at bounding box center [93, 371] width 185 height 680
click at [27, 583] on div "dashboard Dashboard update Scheduled Orders map Maps local_offer Retain & Grow …" at bounding box center [93, 371] width 185 height 680
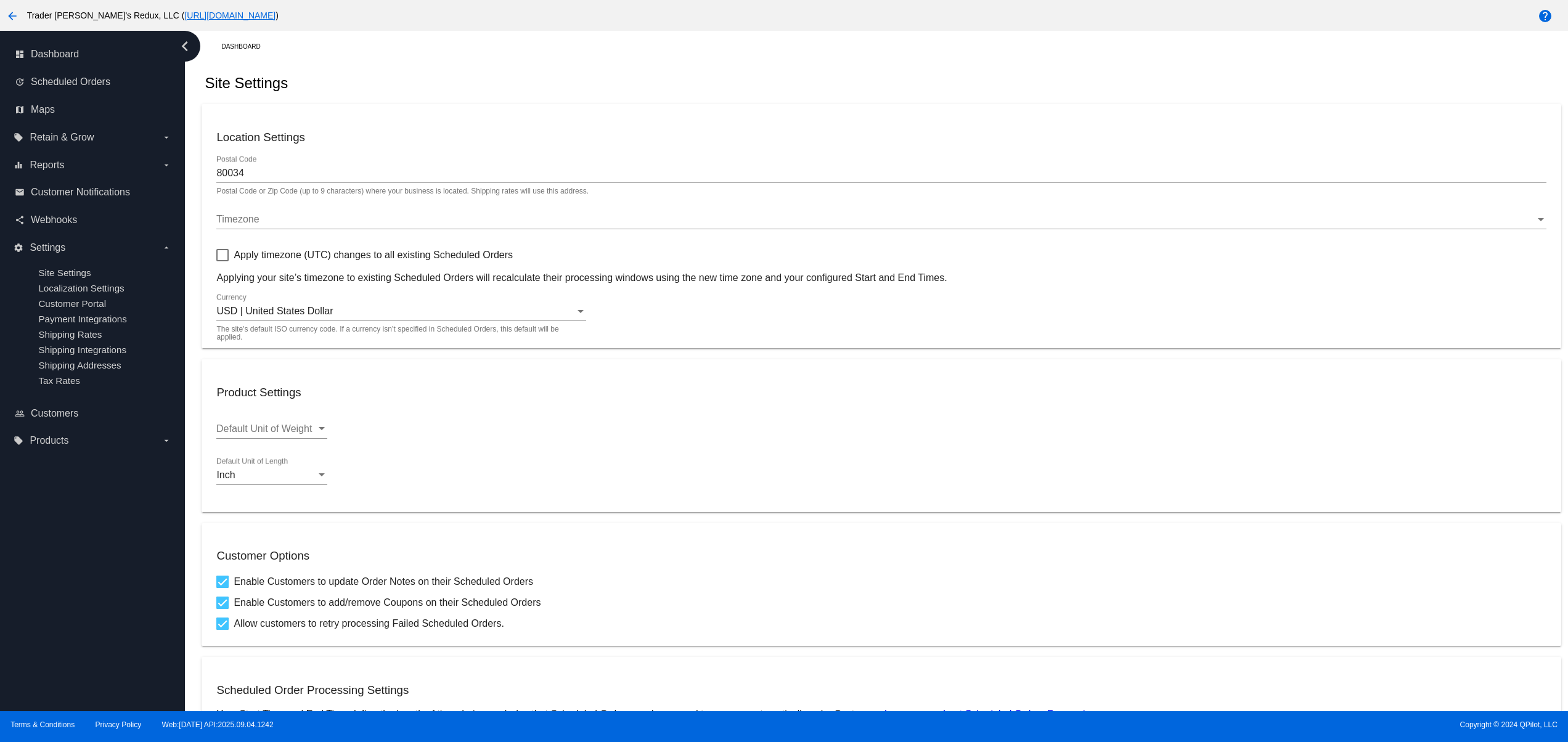
click at [50, 561] on div "dashboard Dashboard update Scheduled Orders map Maps local_offer Retain & Grow …" at bounding box center [93, 371] width 185 height 680
click at [68, 636] on div "dashboard Dashboard update Scheduled Orders map Maps local_offer Retain & Grow …" at bounding box center [93, 371] width 185 height 680
click at [52, 602] on div "dashboard Dashboard update Scheduled Orders map Maps local_offer Retain & Grow …" at bounding box center [93, 371] width 185 height 680
